Goal: Task Accomplishment & Management: Manage account settings

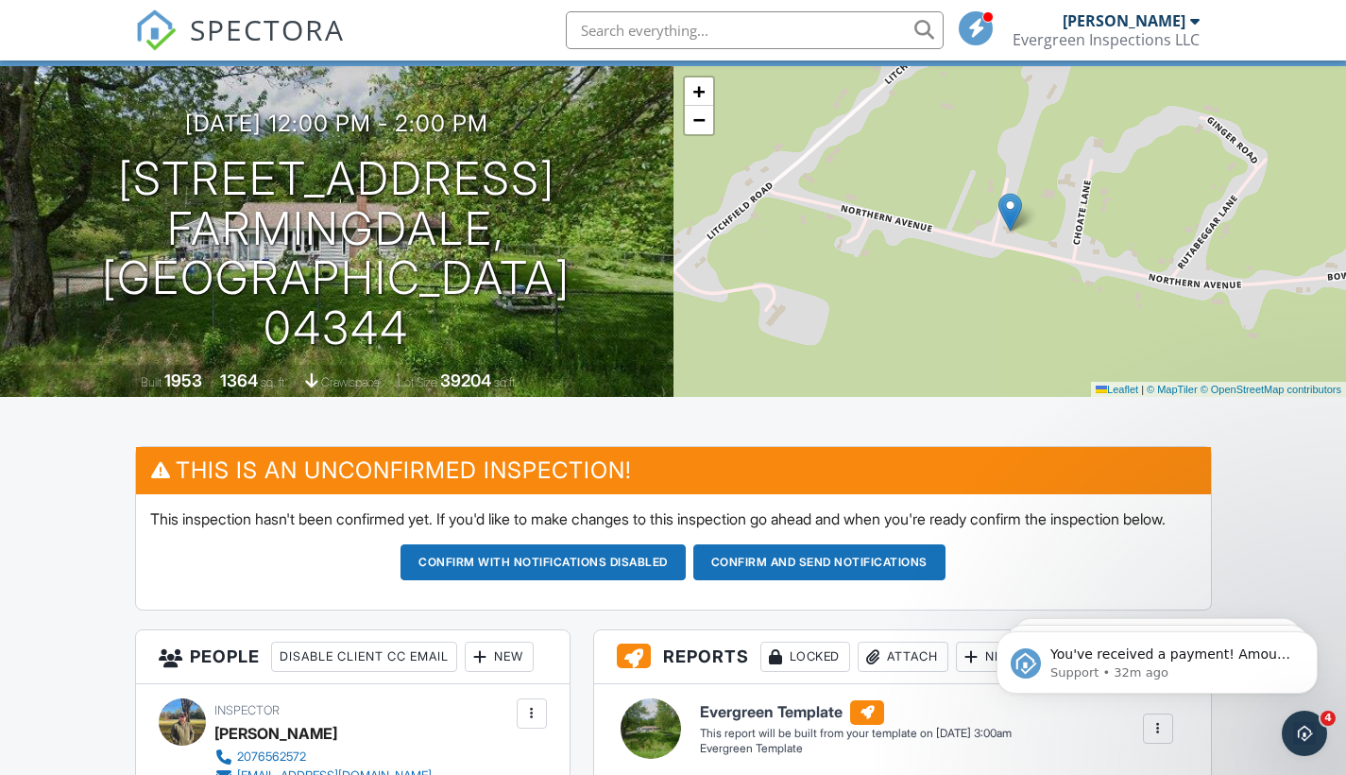
scroll to position [104, 0]
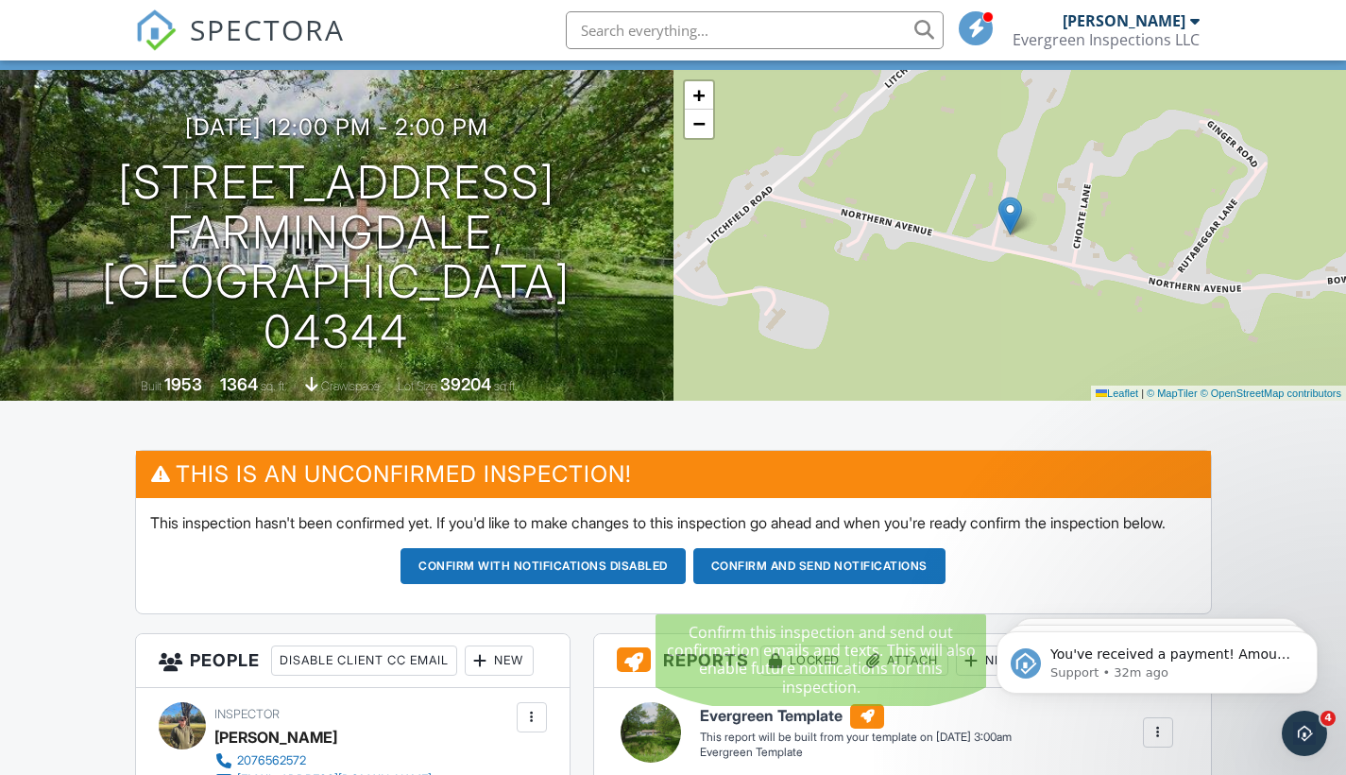
click at [765, 584] on button "Confirm and send notifications" at bounding box center [819, 566] width 252 height 36
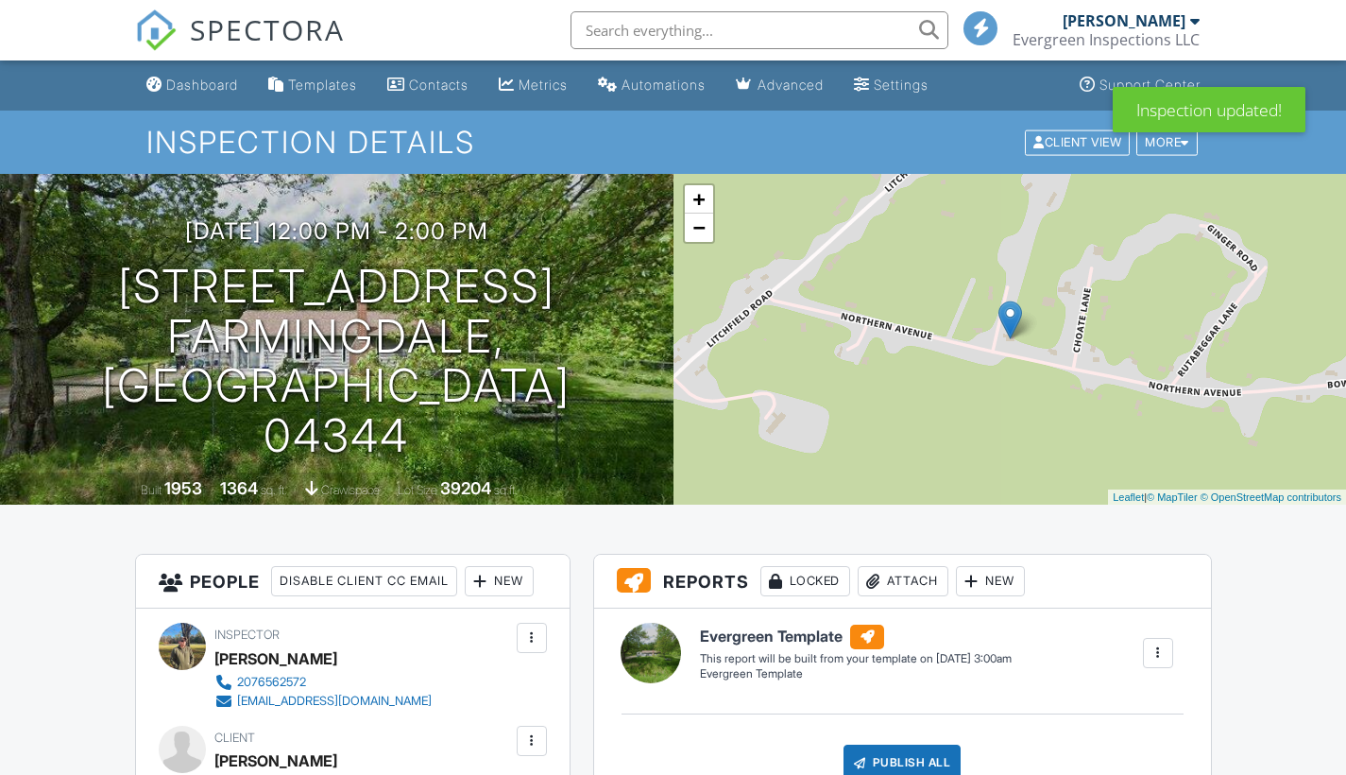
click at [210, 86] on div "Dashboard" at bounding box center [202, 85] width 72 height 16
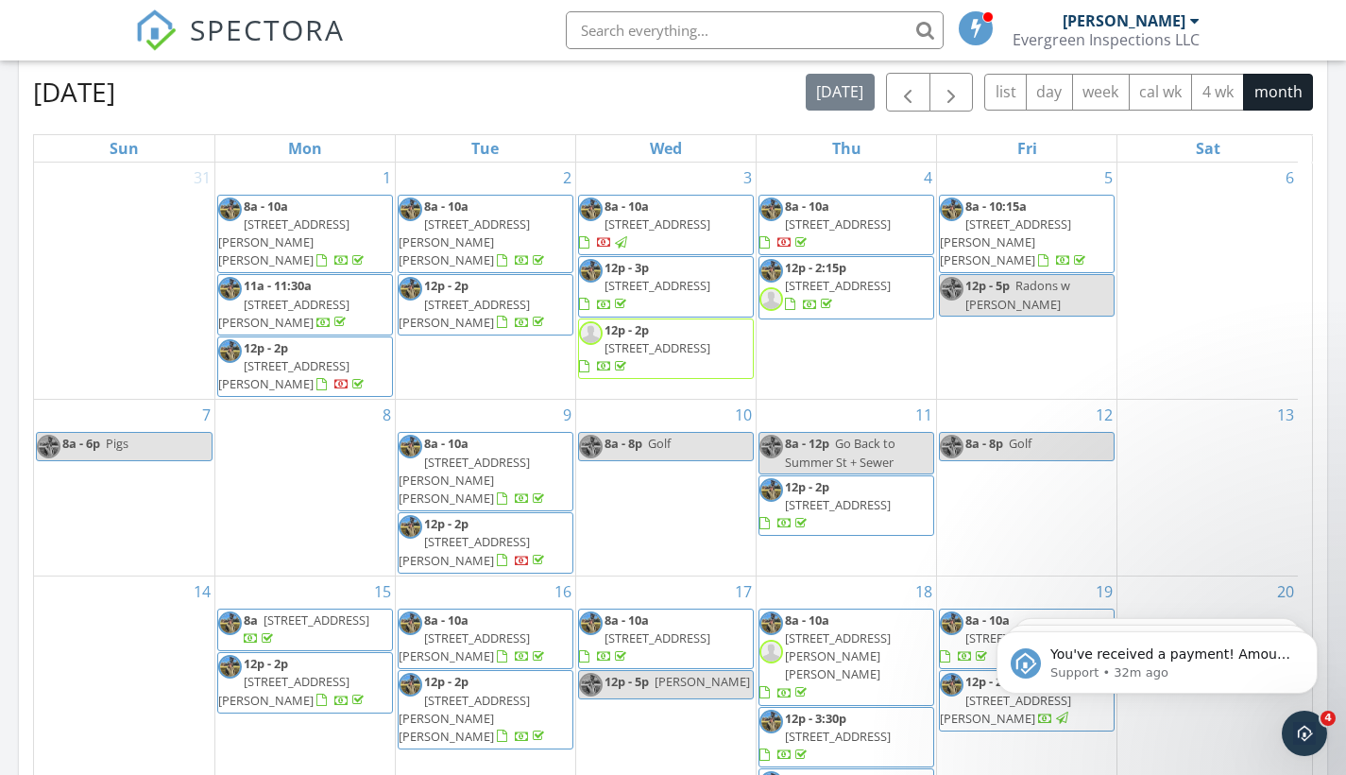
scroll to position [811, 0]
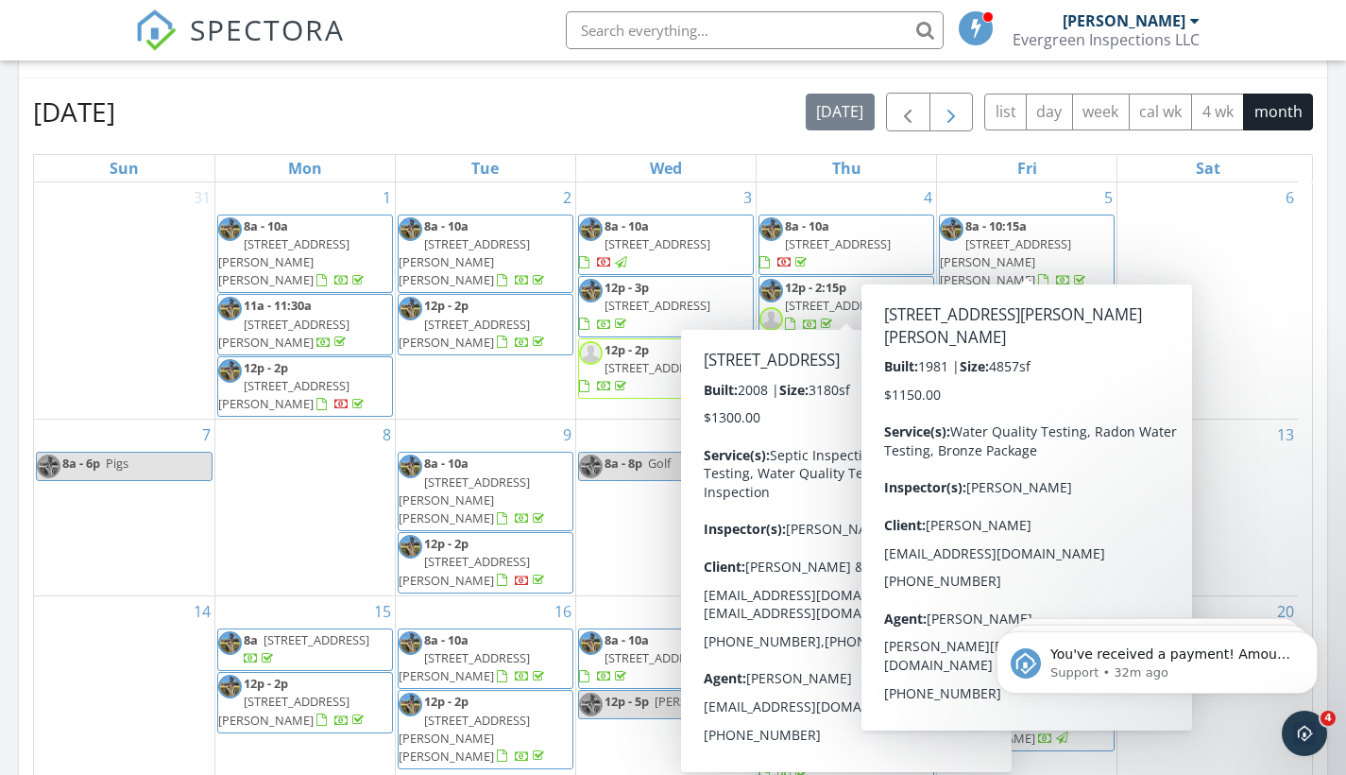
click at [955, 114] on span "button" at bounding box center [951, 112] width 23 height 23
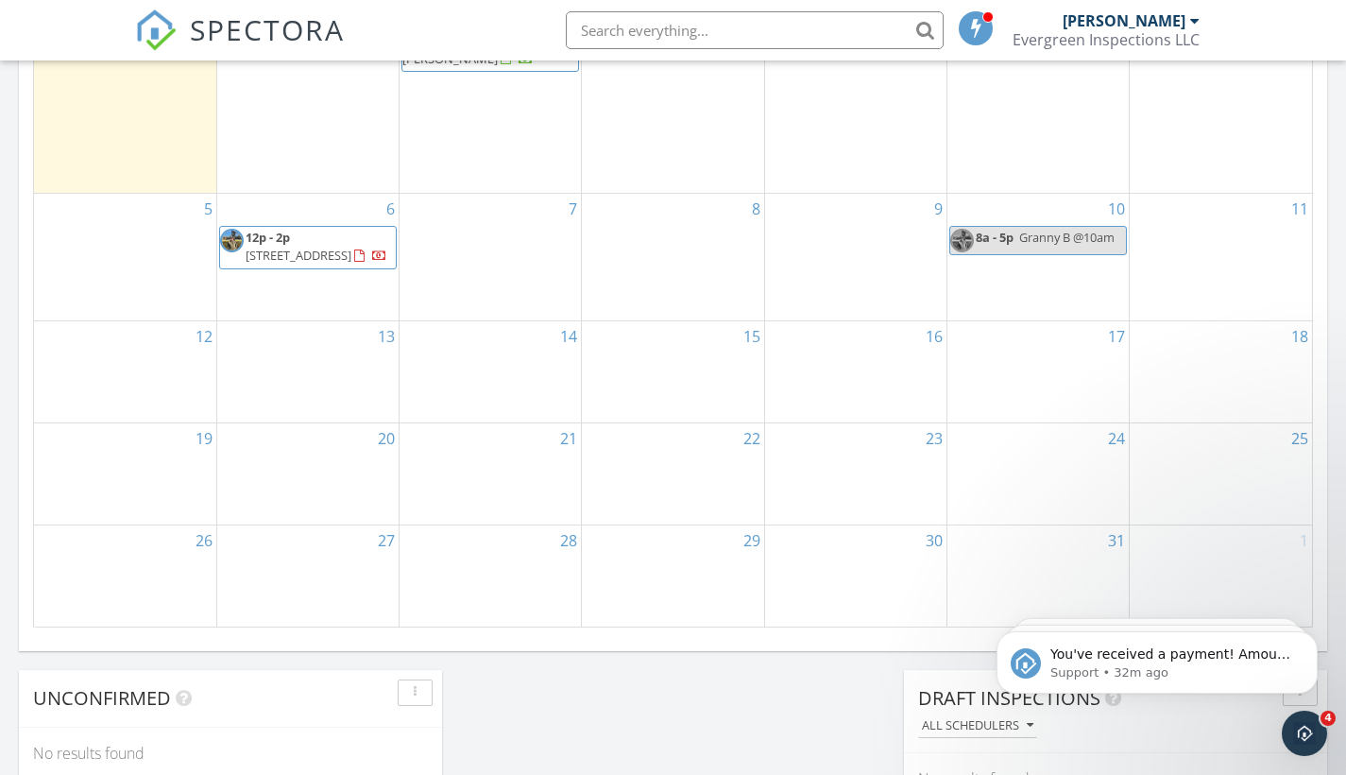
scroll to position [1099, 0]
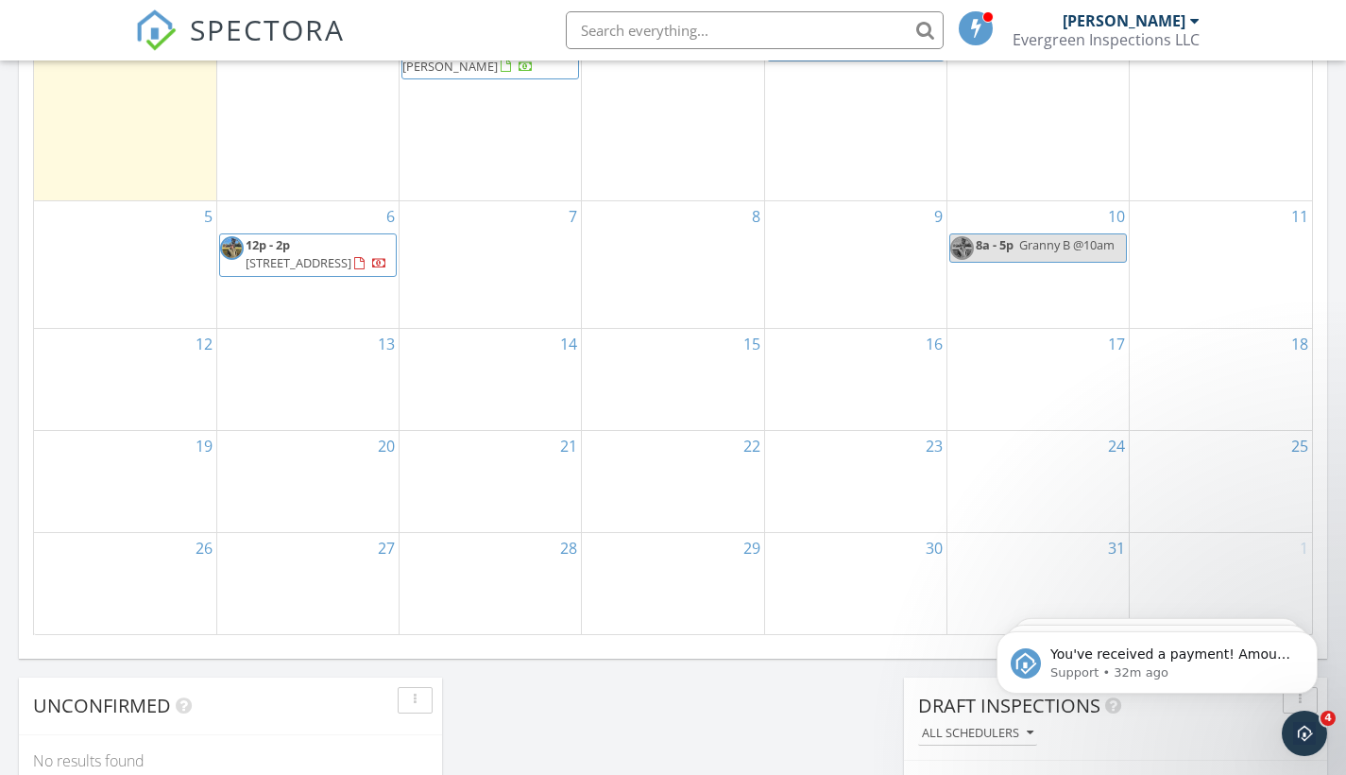
click at [339, 336] on div "13" at bounding box center [307, 379] width 181 height 101
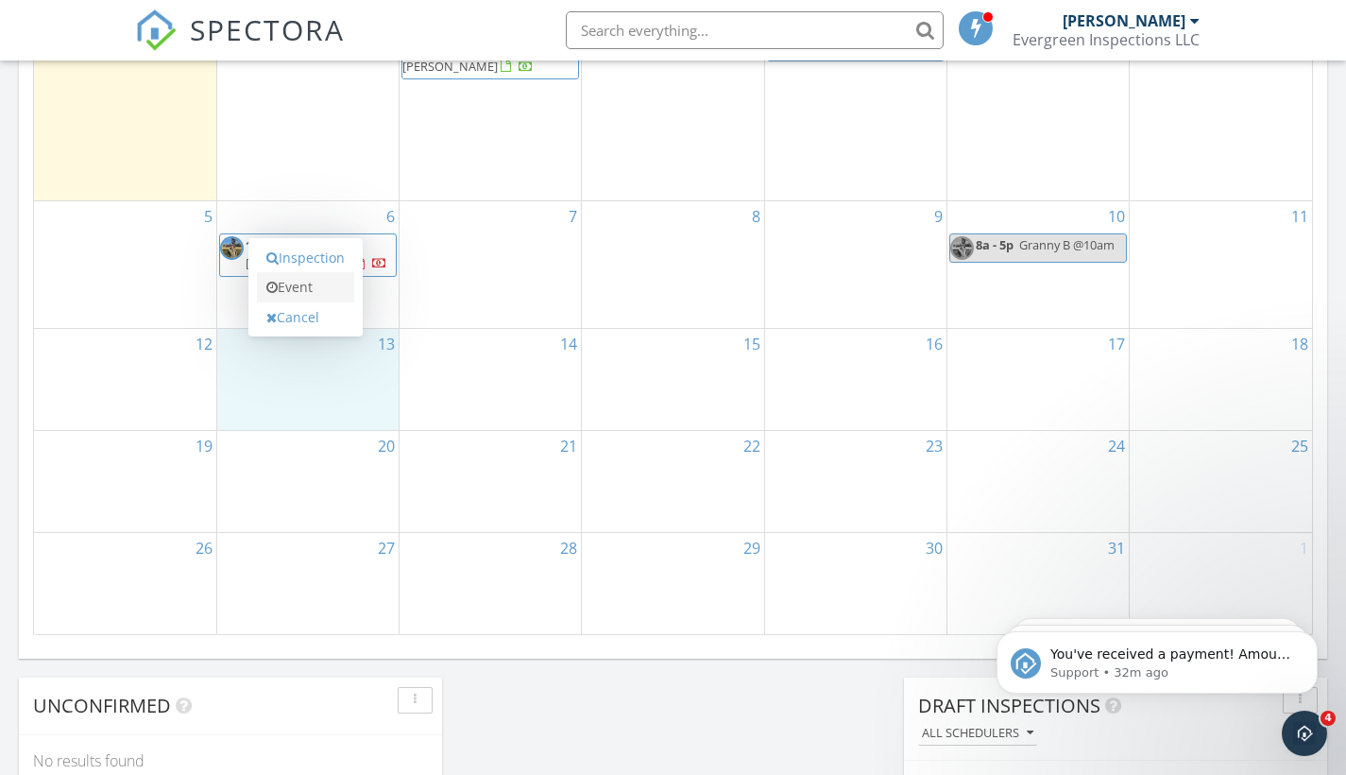
click at [331, 288] on link "Event" at bounding box center [305, 287] width 97 height 30
select select "9"
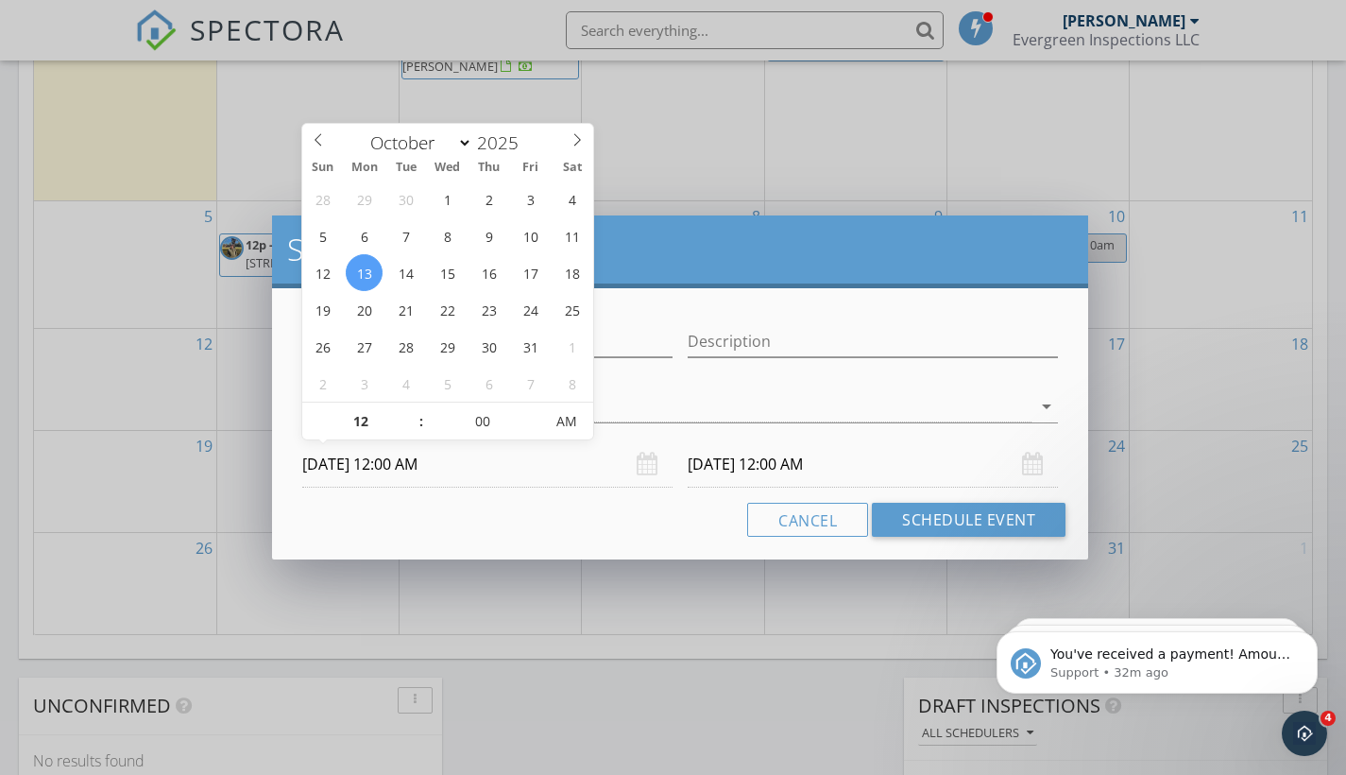
click at [401, 469] on input "10/13/2025 12:00 AM" at bounding box center [487, 464] width 370 height 46
type input "11"
type input "10/13/2025 11:00 PM"
click at [415, 426] on span at bounding box center [411, 430] width 13 height 19
type input "10"
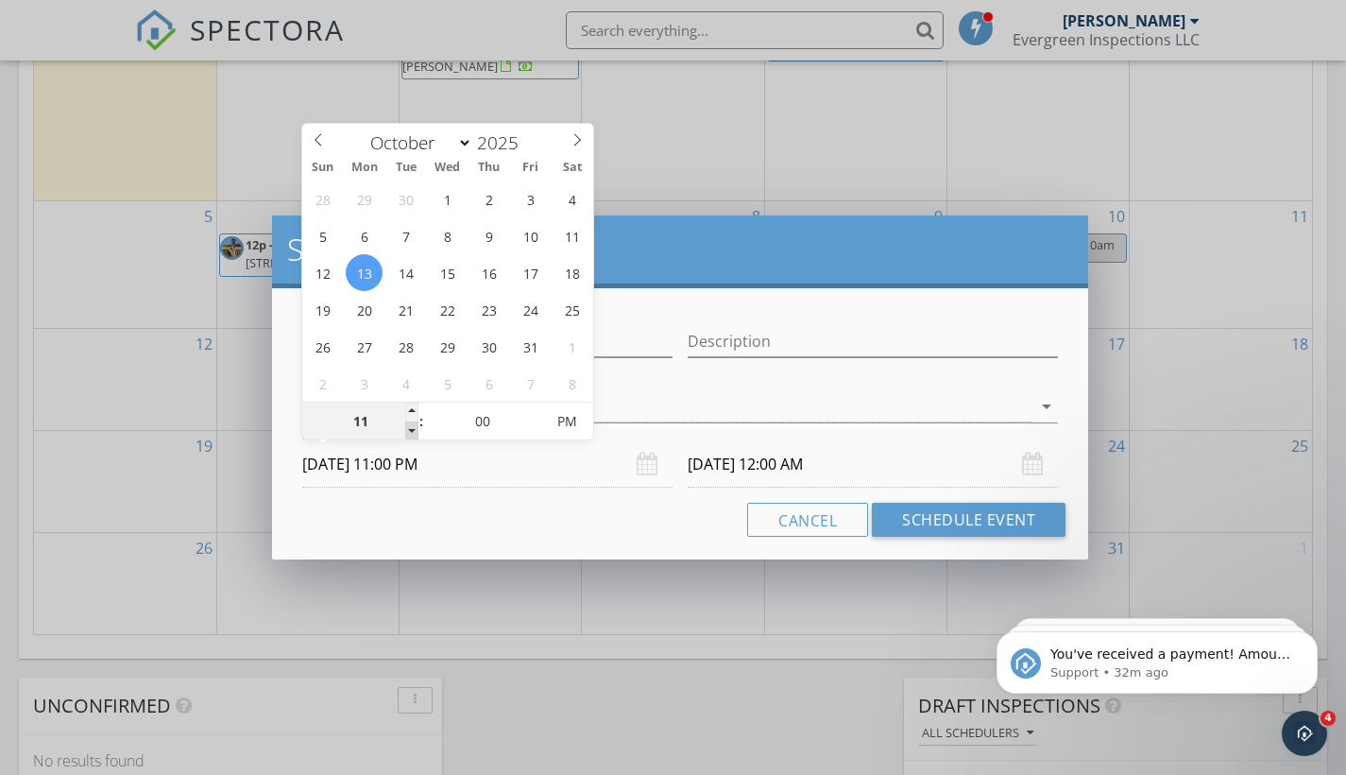
type input "10/13/2025 10:00 PM"
click at [415, 426] on span at bounding box center [411, 430] width 13 height 19
type input "09"
type input "10/13/2025 9:00 PM"
click at [415, 426] on span at bounding box center [411, 430] width 13 height 19
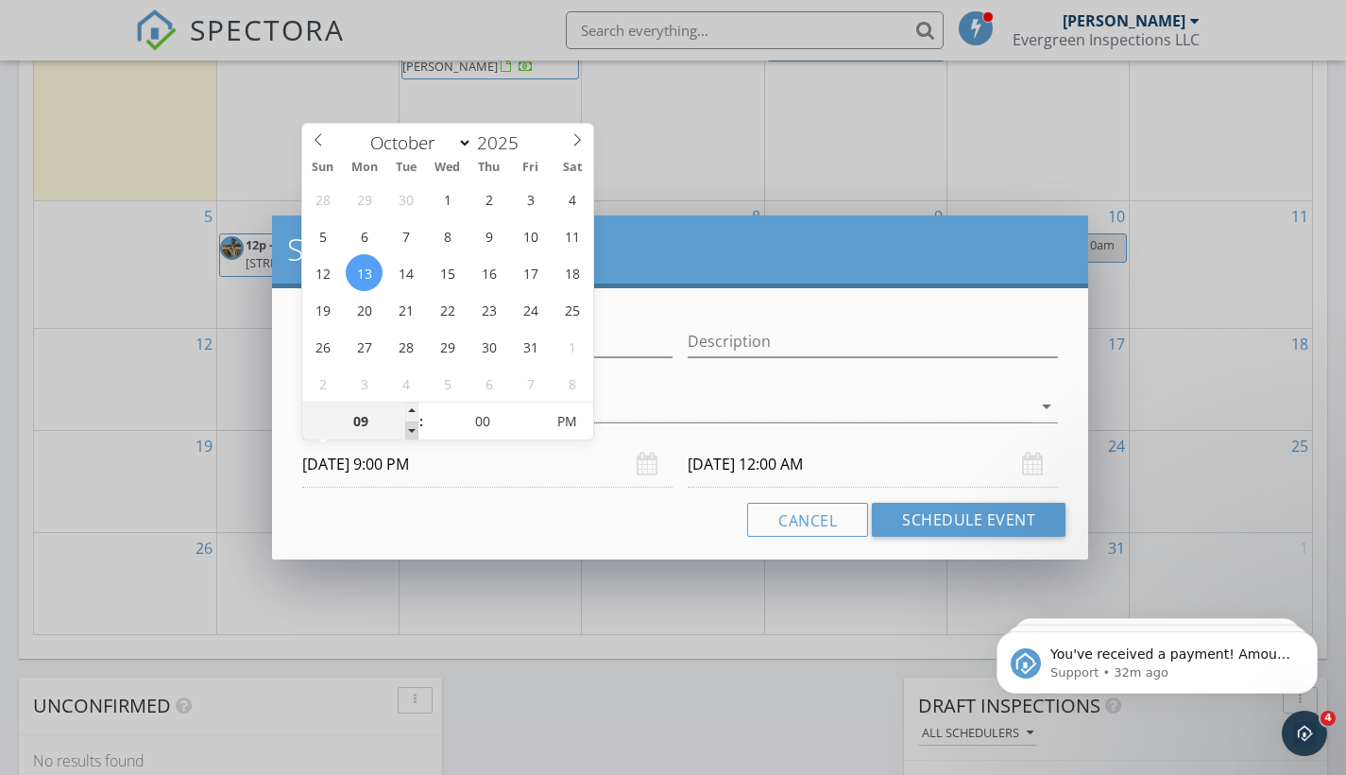
type input "10/14/2025 9:00 PM"
type input "08"
type input "10/13/2025 8:00 PM"
click at [415, 426] on span at bounding box center [411, 430] width 13 height 19
type input "10/14/2025 8:00 PM"
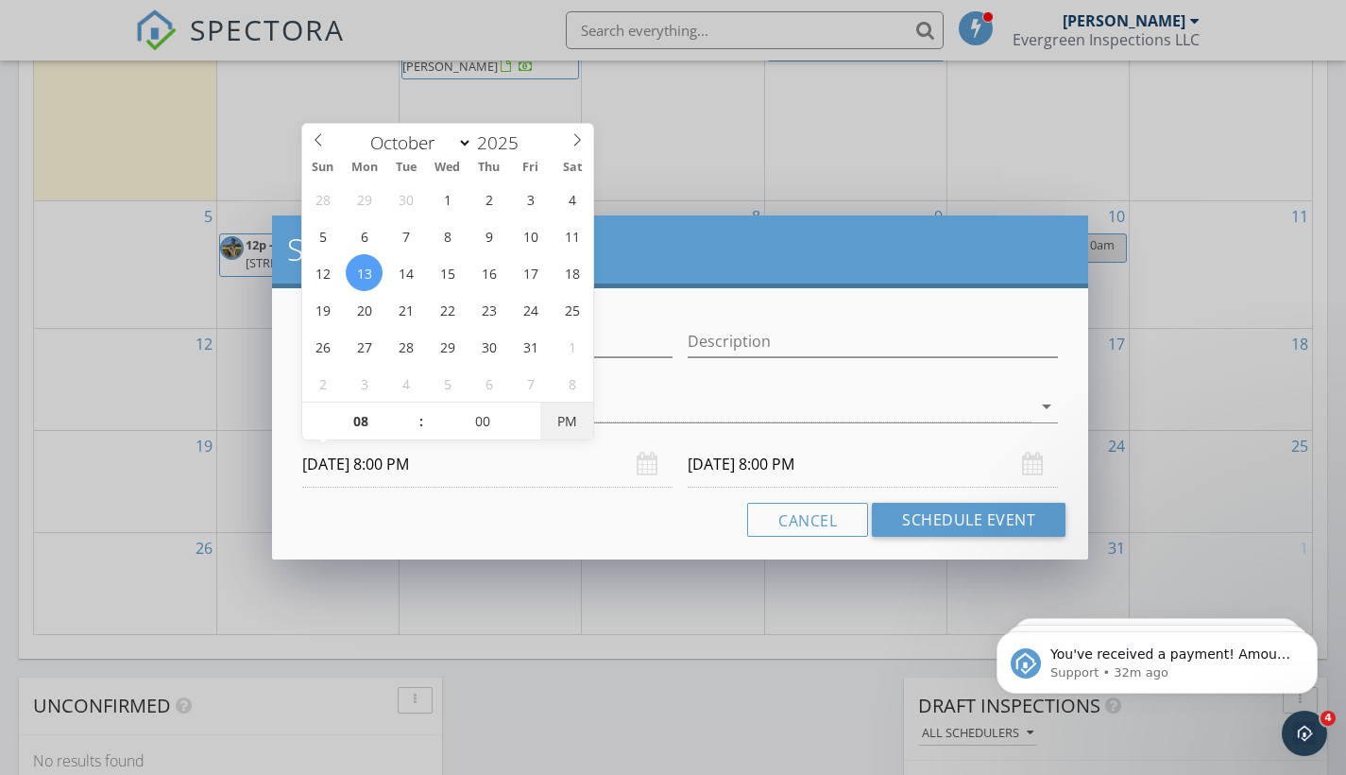
type input "10/13/2025 8:00 AM"
click at [567, 433] on span "AM" at bounding box center [566, 421] width 52 height 38
click at [642, 321] on div "Name Off" at bounding box center [487, 345] width 370 height 61
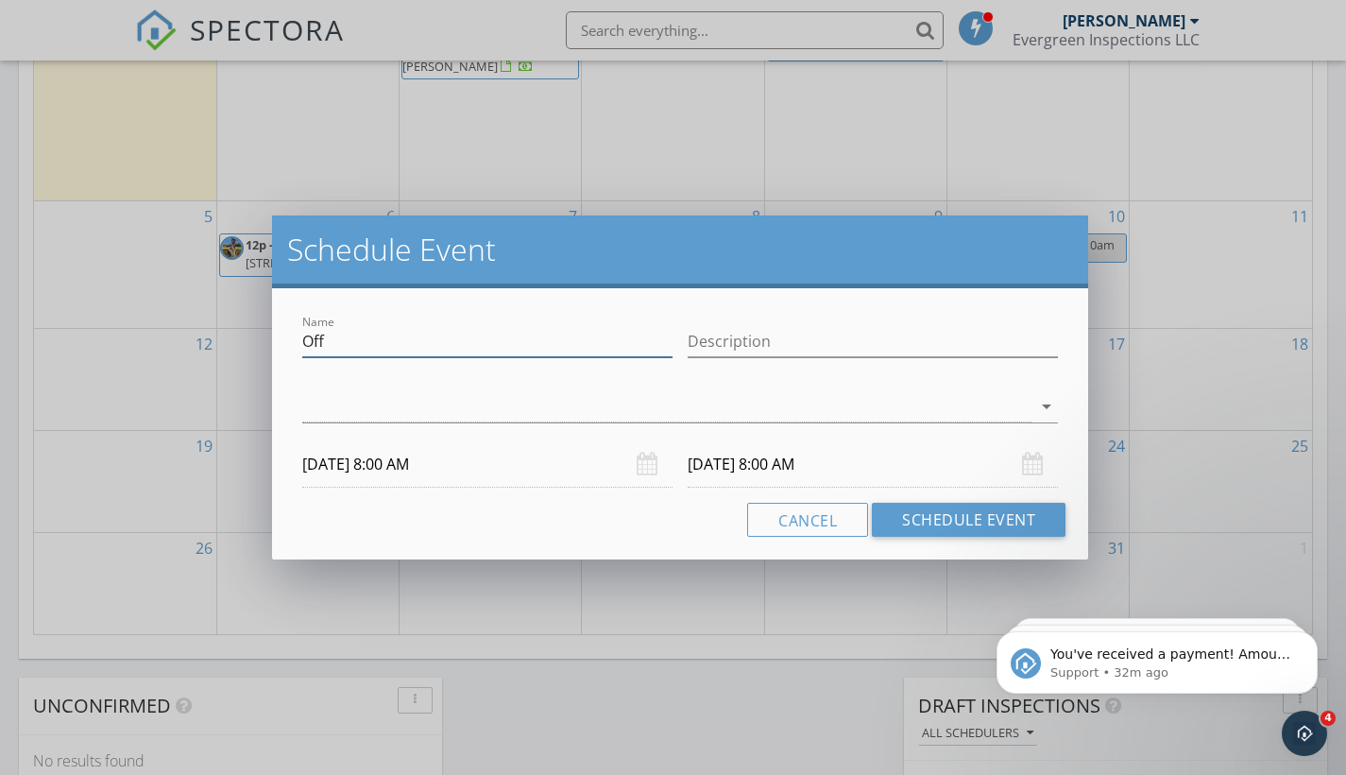
click at [607, 334] on input "Off" at bounding box center [487, 341] width 370 height 31
click at [548, 411] on div at bounding box center [666, 406] width 729 height 31
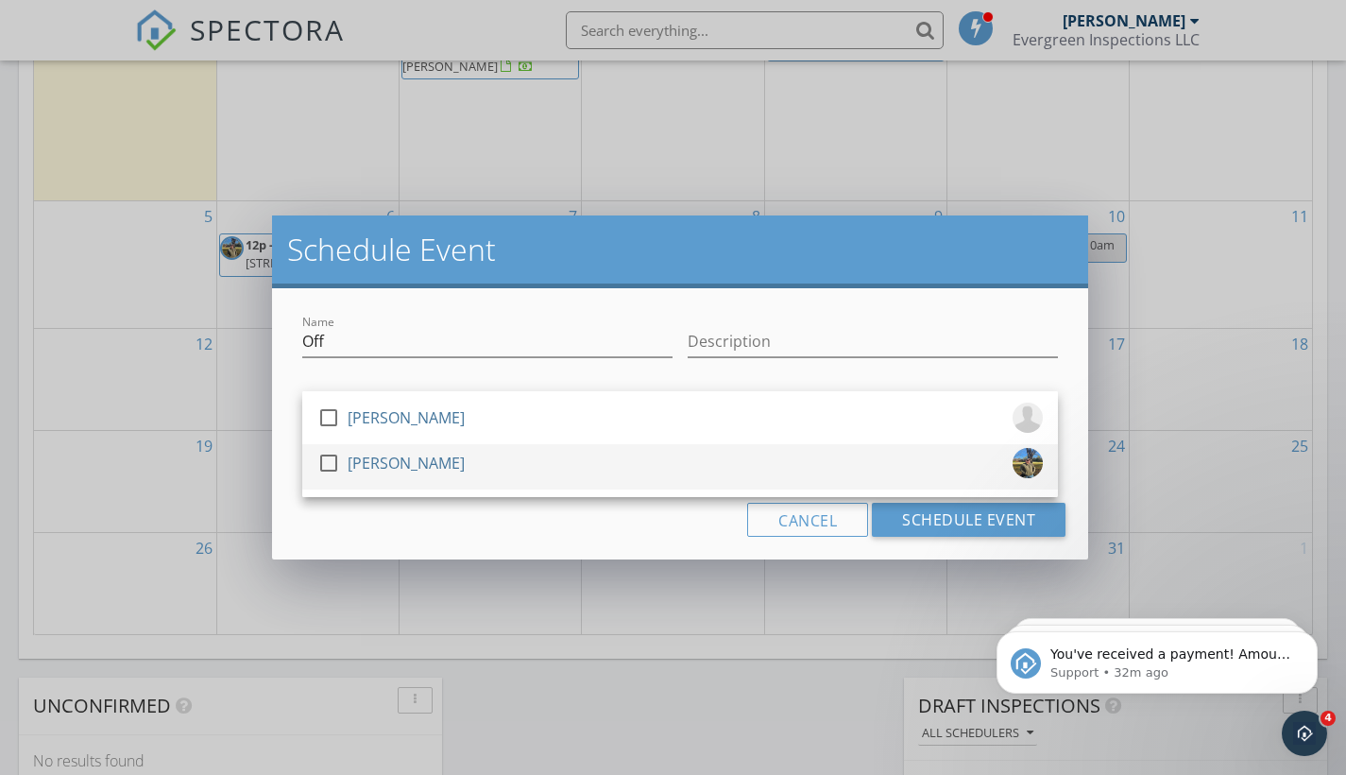
click at [499, 471] on div "check_box_outline_blank Oliver Pettengill" at bounding box center [680, 467] width 726 height 38
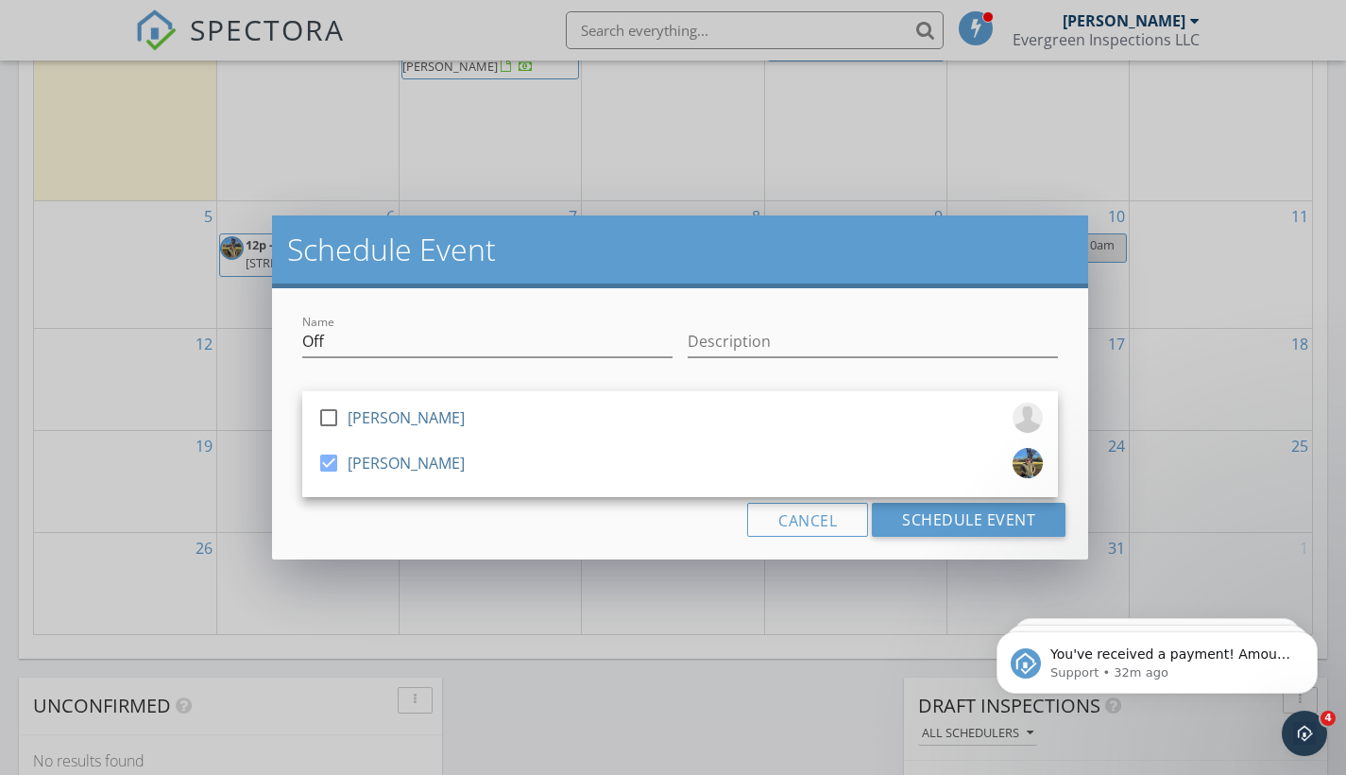
click at [494, 524] on div "Cancel Schedule Event" at bounding box center [680, 520] width 771 height 34
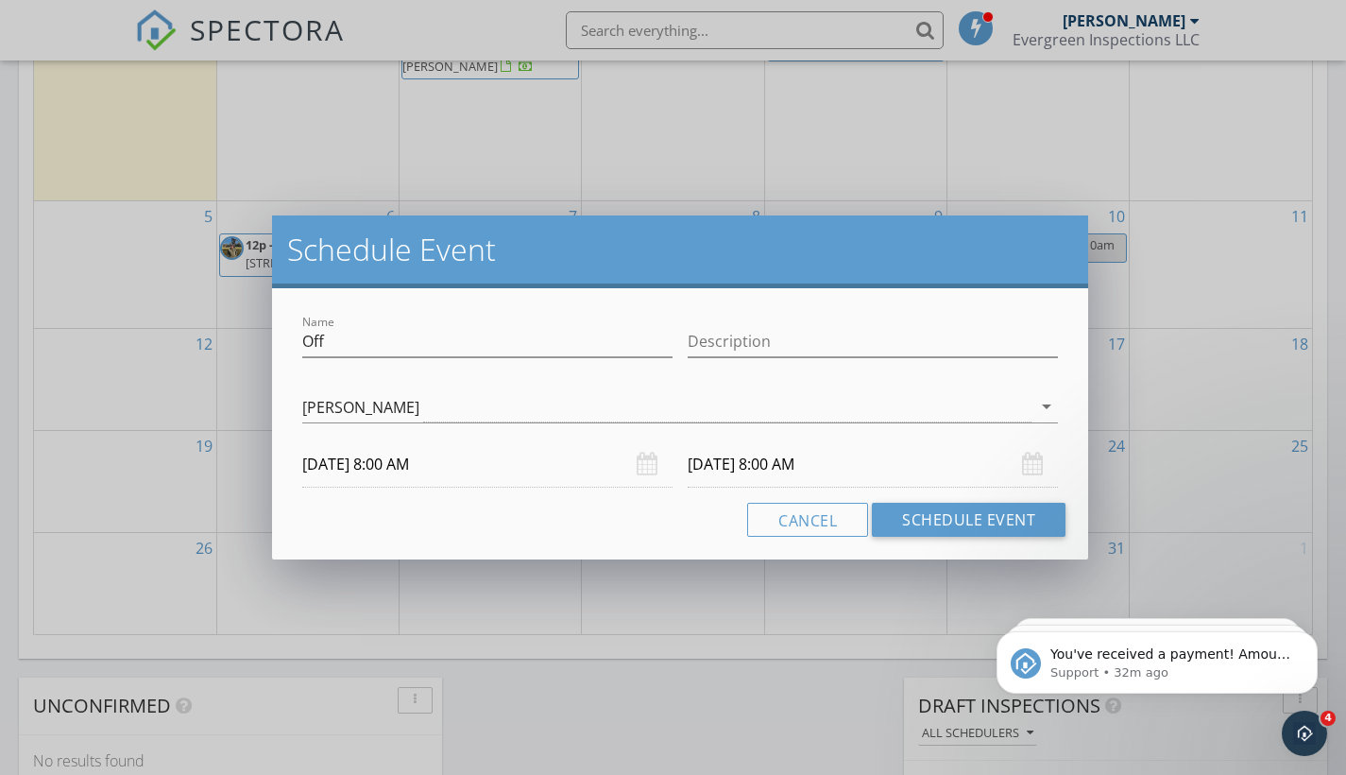
click at [719, 466] on input "10/14/2025 8:00 AM" at bounding box center [873, 464] width 370 height 46
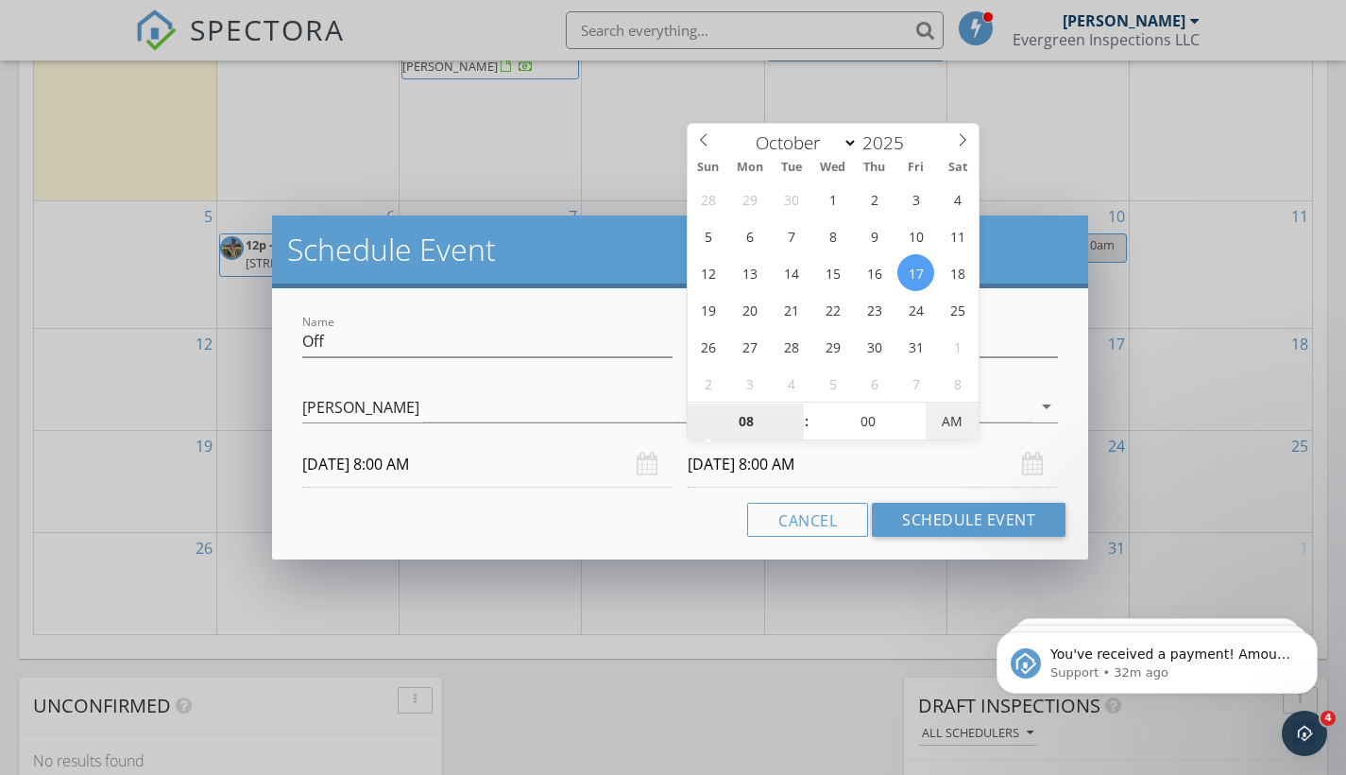
type input "10/17/2025 8:00 PM"
click at [956, 432] on span "AM" at bounding box center [952, 421] width 52 height 38
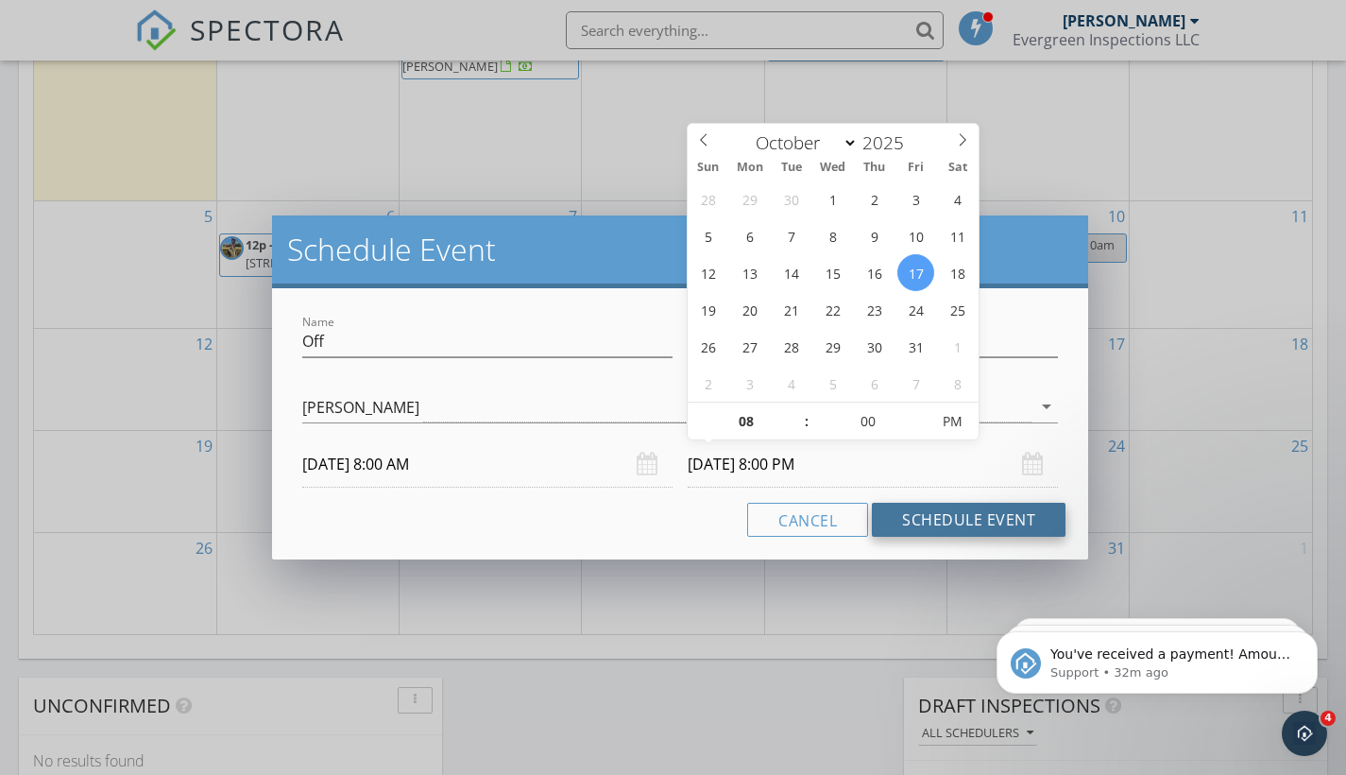
click at [945, 526] on button "Schedule Event" at bounding box center [969, 520] width 194 height 34
